Goal: Obtain resource: Obtain resource

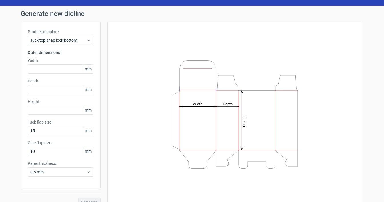
scroll to position [22, 0]
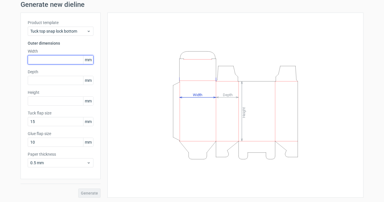
click at [54, 63] on input "text" at bounding box center [61, 59] width 66 height 9
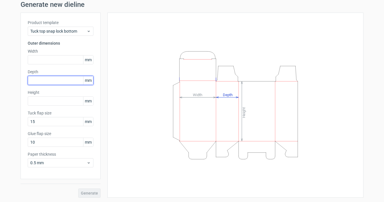
click at [51, 82] on input "text" at bounding box center [61, 80] width 66 height 9
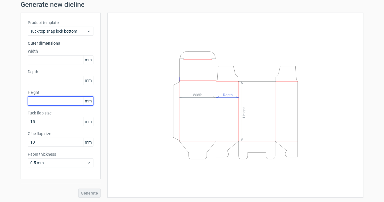
click at [47, 103] on input "text" at bounding box center [61, 100] width 66 height 9
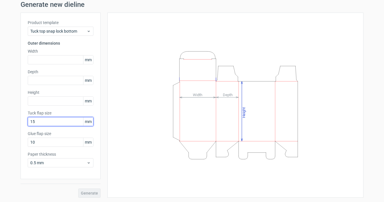
click at [45, 120] on input "15" at bounding box center [61, 121] width 66 height 9
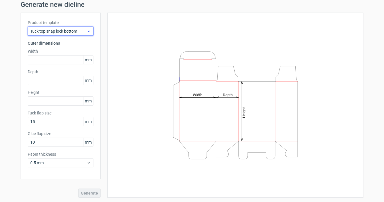
click at [59, 34] on div "Tuck top snap lock bottom" at bounding box center [61, 31] width 66 height 9
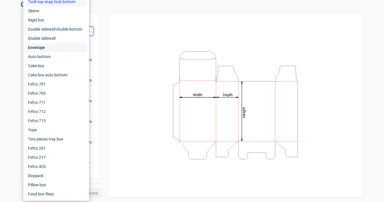
click at [37, 48] on div "Envelope" at bounding box center [56, 47] width 61 height 9
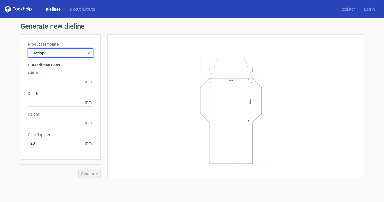
click at [43, 56] on div "Envelope" at bounding box center [61, 52] width 66 height 9
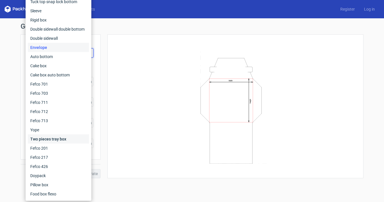
click at [59, 137] on div "Two pieces tray box" at bounding box center [58, 138] width 61 height 9
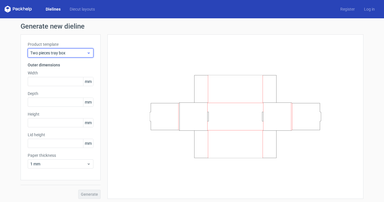
click at [63, 54] on span "Two pieces tray box" at bounding box center [58, 53] width 56 height 6
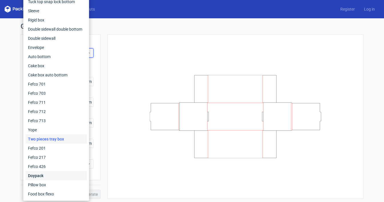
click at [47, 173] on div "Doypack" at bounding box center [56, 175] width 61 height 9
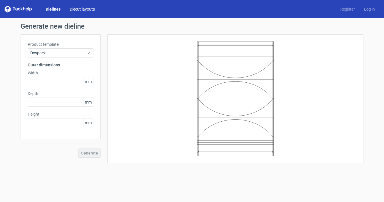
click at [88, 9] on link "Diecut layouts" at bounding box center [82, 9] width 34 height 6
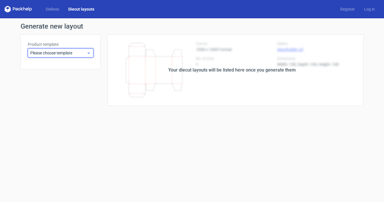
click at [64, 54] on span "Please choose template" at bounding box center [58, 53] width 56 height 6
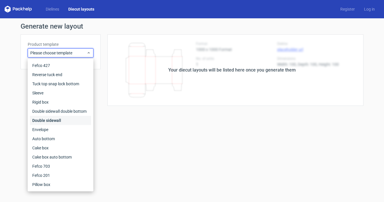
click at [58, 119] on div "Double sidewall" at bounding box center [60, 120] width 61 height 9
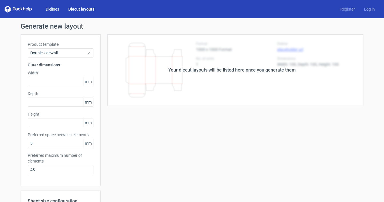
click at [51, 12] on link "Dielines" at bounding box center [52, 9] width 23 height 6
